Goal: Complete application form: Complete application form

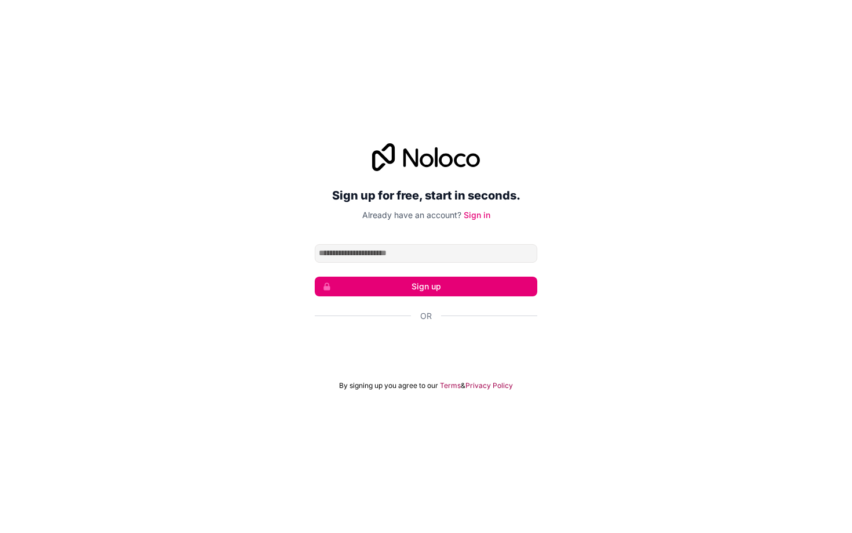
click at [350, 256] on input "Email address" at bounding box center [426, 253] width 223 height 19
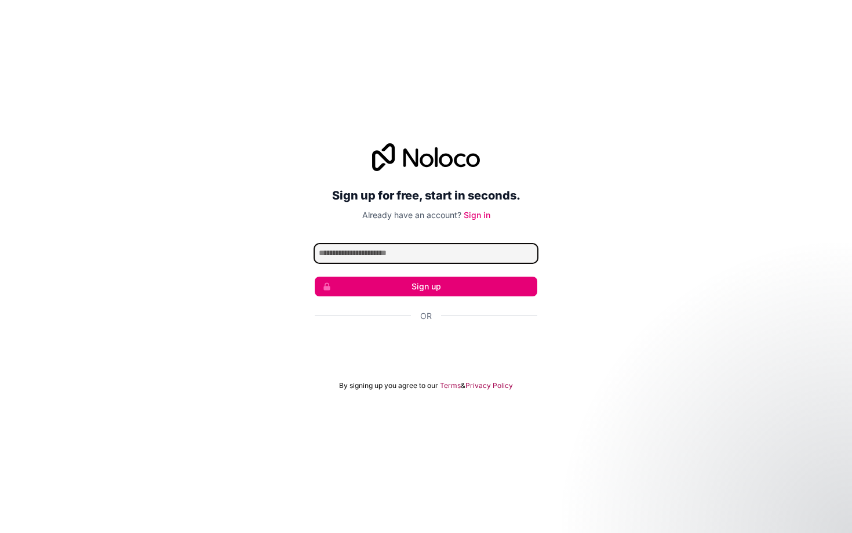
type input "**********"
click at [404, 289] on button "Sign up" at bounding box center [426, 287] width 223 height 20
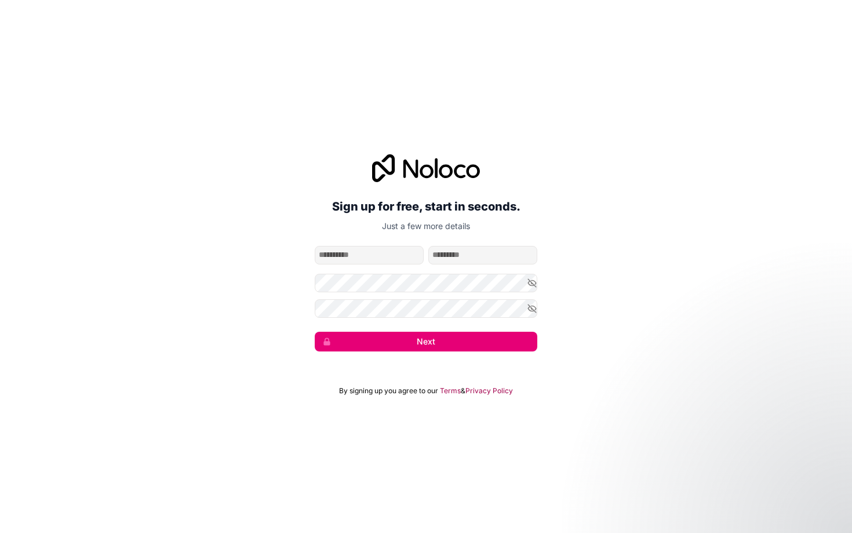
click at [369, 259] on input "given-name" at bounding box center [369, 255] width 109 height 19
type input "******"
type input "****"
click at [382, 339] on button "Next" at bounding box center [426, 342] width 223 height 20
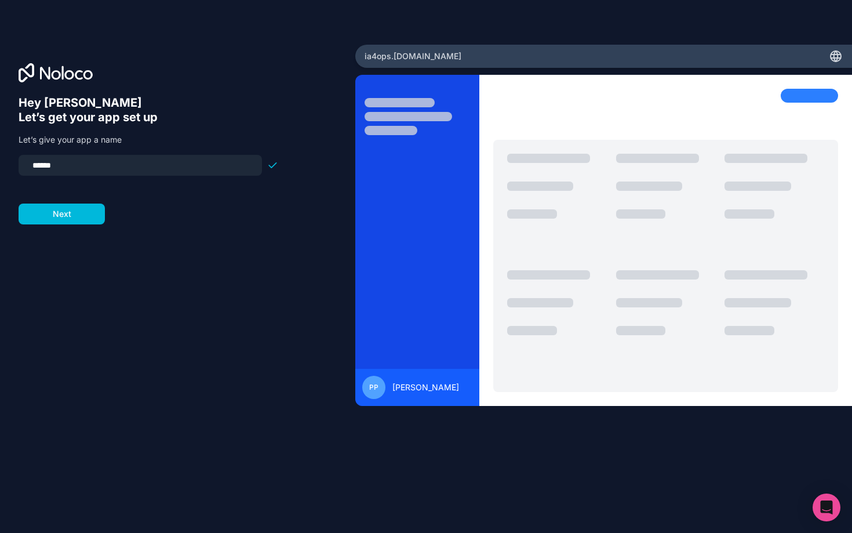
click at [56, 215] on button "Next" at bounding box center [62, 214] width 86 height 21
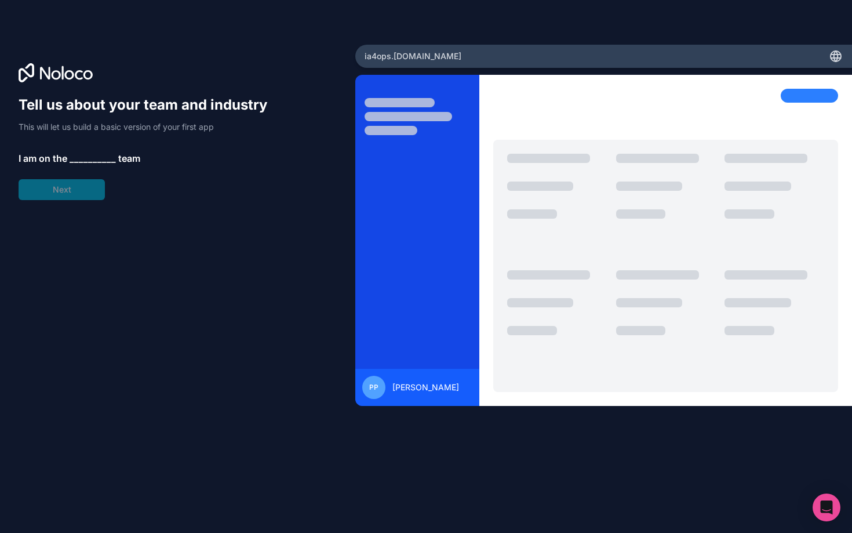
click at [89, 154] on span "__________" at bounding box center [93, 158] width 46 height 14
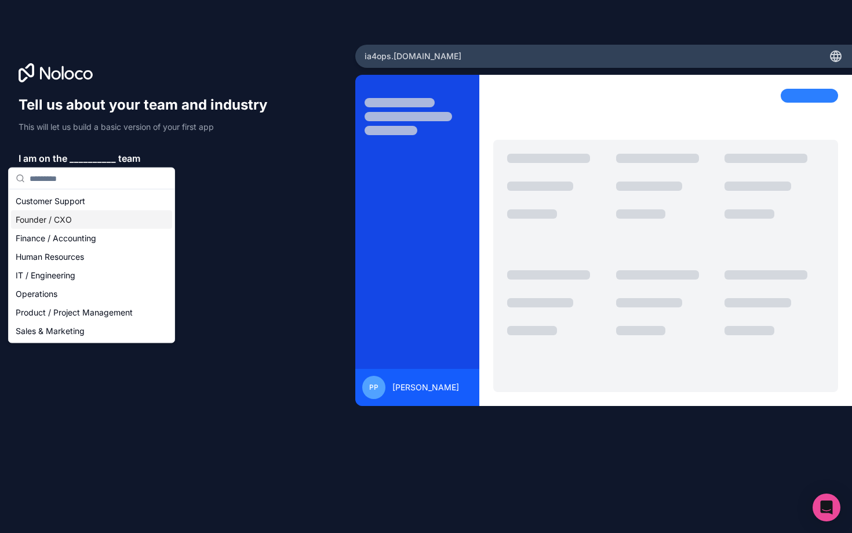
click at [48, 227] on div "Founder / CXO" at bounding box center [91, 219] width 161 height 19
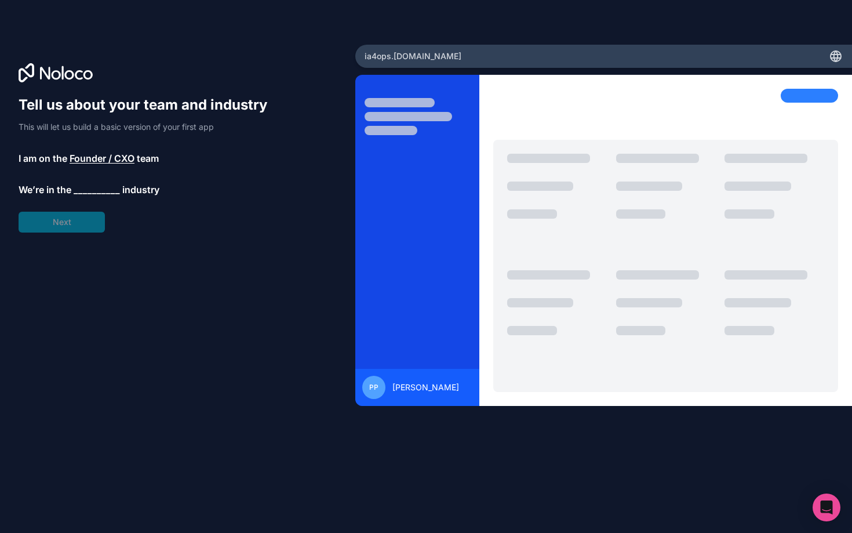
click at [47, 210] on div "Tell us about your team and industry This will let us build a basic version of …" at bounding box center [149, 164] width 260 height 137
click at [79, 190] on span "__________" at bounding box center [97, 191] width 46 height 14
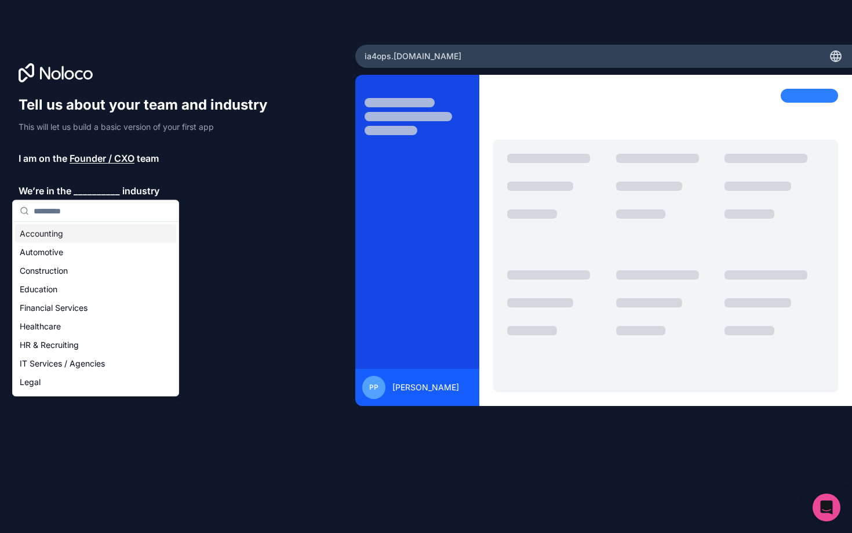
click at [71, 231] on div "Accounting" at bounding box center [95, 233] width 161 height 19
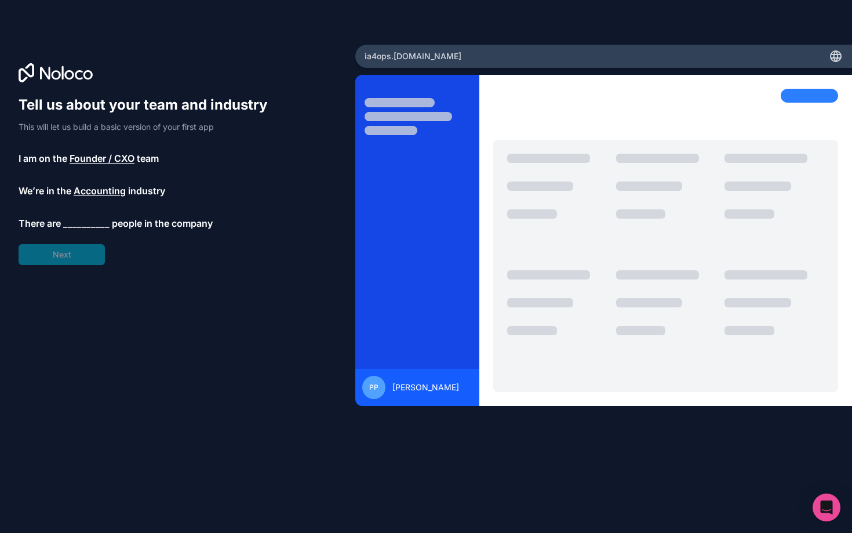
click at [75, 222] on span "__________" at bounding box center [86, 223] width 46 height 14
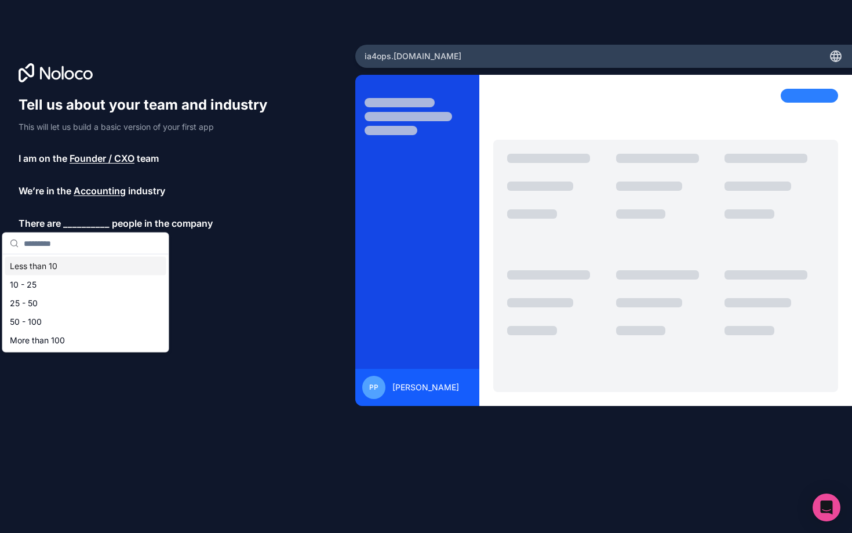
click at [68, 260] on div "Less than 10" at bounding box center [85, 266] width 161 height 19
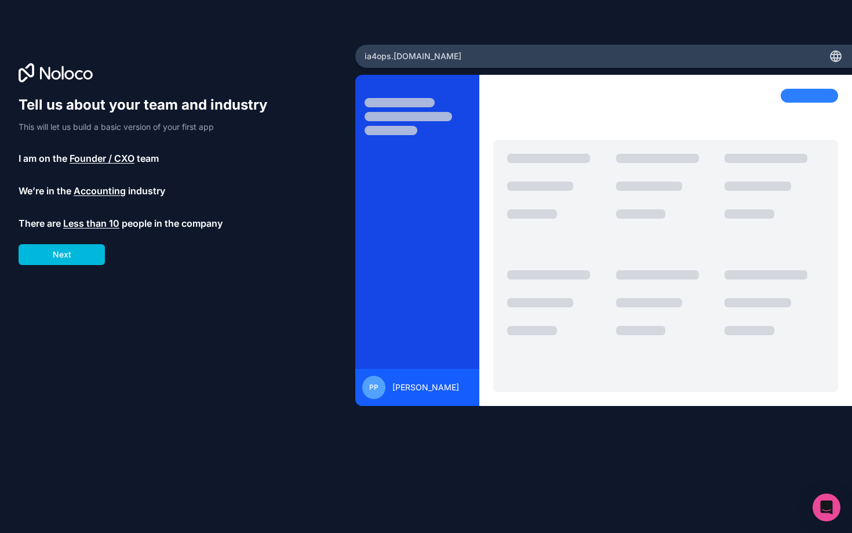
click at [66, 262] on button "Next" at bounding box center [62, 254] width 86 height 21
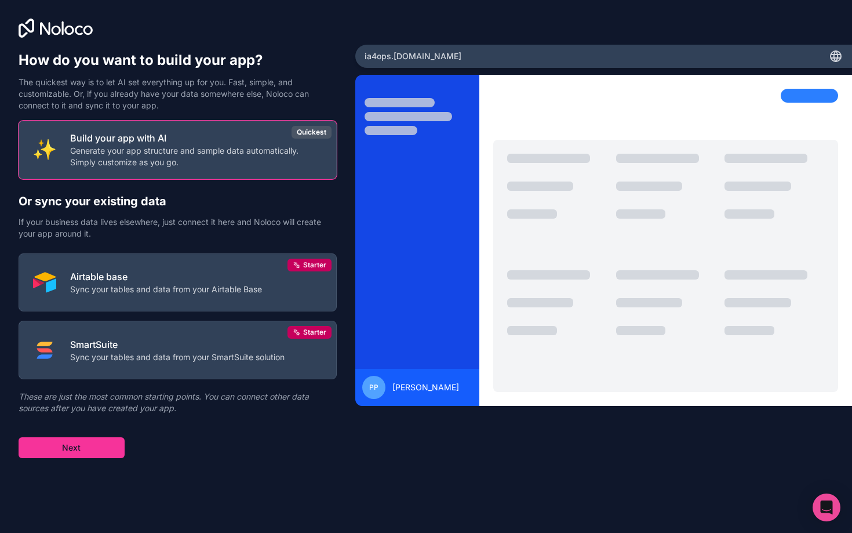
click at [129, 166] on button "Build your app with AI Generate your app structure and sample data automaticall…" at bounding box center [178, 150] width 318 height 59
click at [195, 170] on button "Build your app with AI Generate your app structure and sample data automaticall…" at bounding box center [178, 150] width 318 height 59
click at [96, 448] on button "Next" at bounding box center [72, 447] width 106 height 21
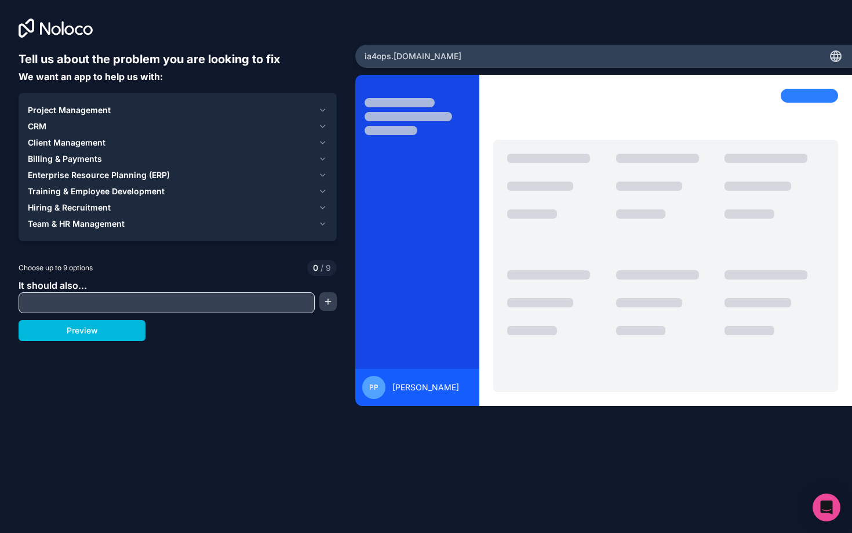
click at [130, 112] on div "Project Management" at bounding box center [171, 110] width 286 height 12
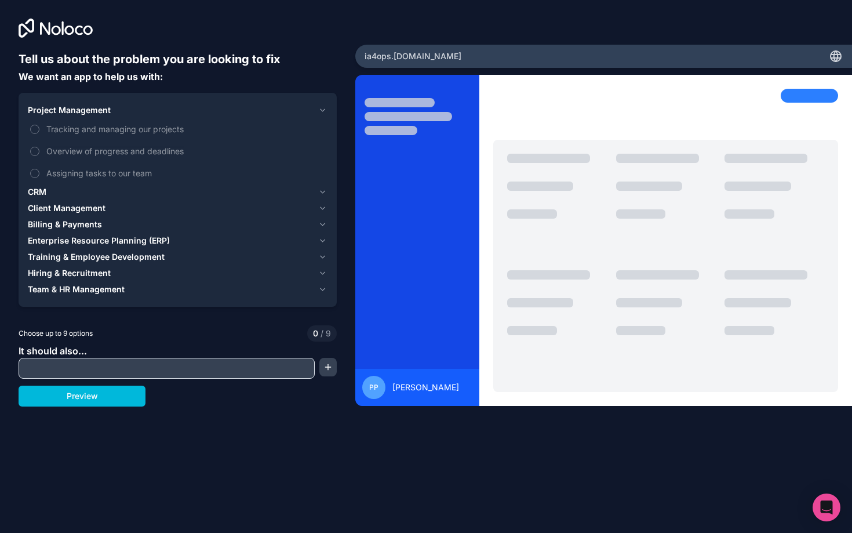
click at [33, 134] on label "Tracking and managing our projects" at bounding box center [178, 128] width 300 height 21
click at [33, 134] on button "Tracking and managing our projects" at bounding box center [34, 129] width 9 height 9
click at [35, 154] on button "Overview of progress and deadlines" at bounding box center [34, 151] width 9 height 9
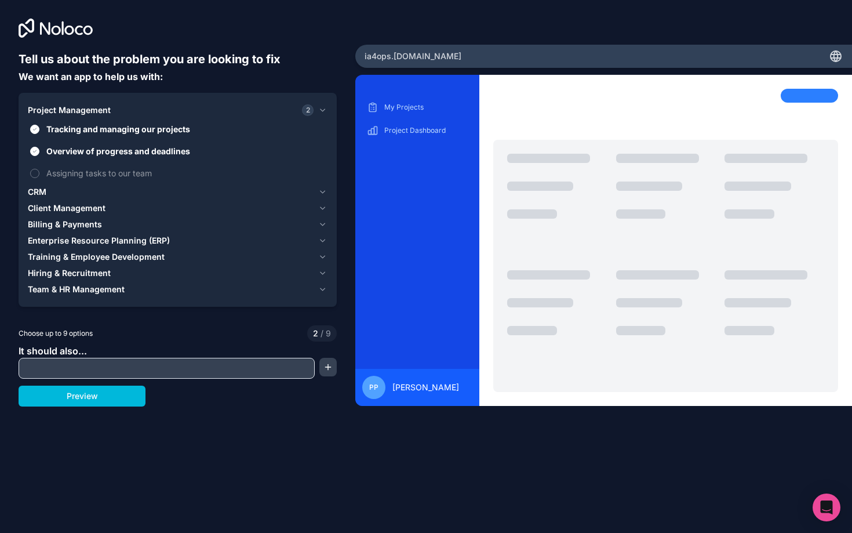
click at [35, 173] on button "Assigning tasks to our team" at bounding box center [34, 173] width 9 height 9
click at [94, 369] on input "text" at bounding box center [166, 368] width 291 height 16
type input "*"
click at [78, 398] on button "Preview" at bounding box center [82, 396] width 127 height 21
